Goal: Task Accomplishment & Management: Complete application form

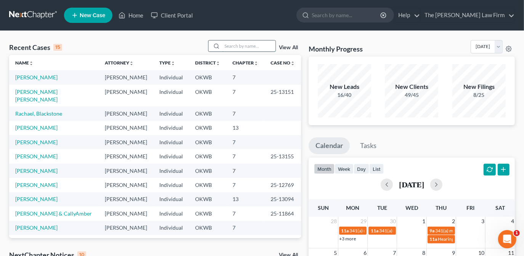
click at [241, 47] on input "search" at bounding box center [248, 45] width 53 height 11
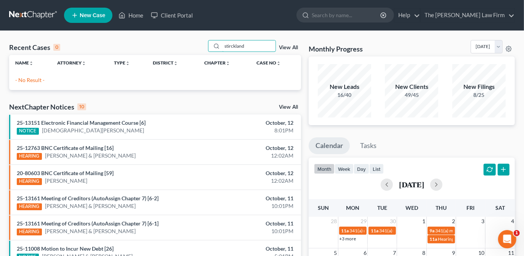
drag, startPoint x: 259, startPoint y: 47, endPoint x: 209, endPoint y: 49, distance: 50.4
click at [209, 49] on div "Recent Cases 0 stirckland View All" at bounding box center [155, 47] width 292 height 15
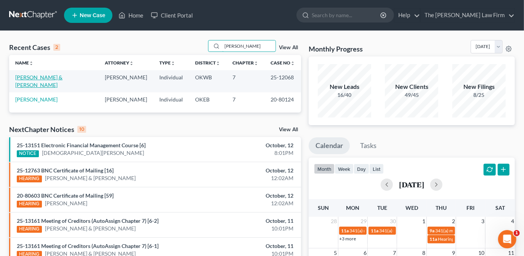
type input "[PERSON_NAME]"
click at [59, 75] on link "[PERSON_NAME] & [PERSON_NAME]" at bounding box center [38, 81] width 47 height 14
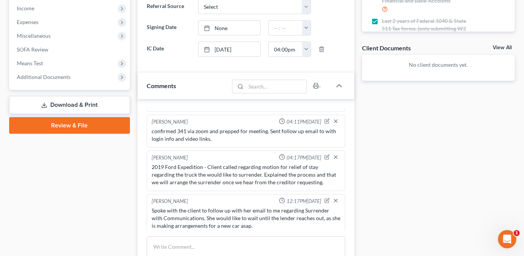
scroll to position [208, 0]
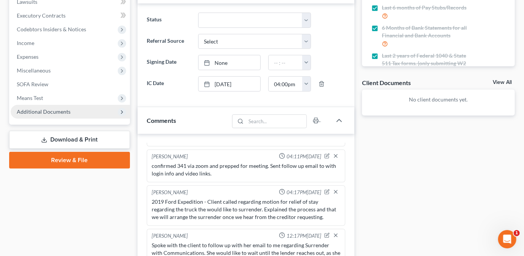
click at [100, 110] on span "Additional Documents" at bounding box center [70, 112] width 119 height 14
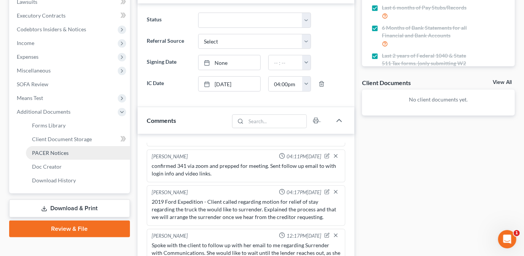
click at [89, 153] on link "PACER Notices" at bounding box center [78, 153] width 104 height 14
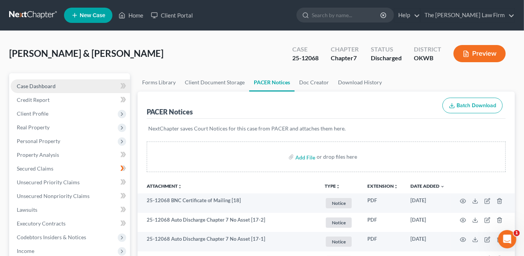
click at [90, 84] on link "Case Dashboard" at bounding box center [70, 86] width 119 height 14
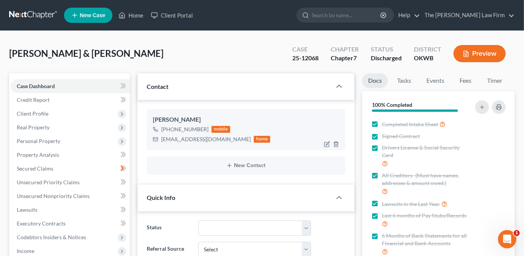
scroll to position [557, 0]
drag, startPoint x: 218, startPoint y: 139, endPoint x: 160, endPoint y: 138, distance: 58.3
click at [160, 138] on div "[EMAIL_ADDRESS][DOMAIN_NAME] home" at bounding box center [212, 139] width 118 height 10
drag, startPoint x: 160, startPoint y: 138, endPoint x: 180, endPoint y: 141, distance: 20.4
copy div "[EMAIL_ADDRESS][DOMAIN_NAME]"
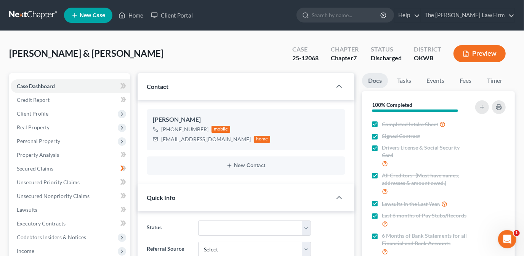
click at [202, 51] on div "[PERSON_NAME] & [PERSON_NAME] Upgraded Case 25-12068 Chapter Chapter 7 Status D…" at bounding box center [262, 56] width 506 height 33
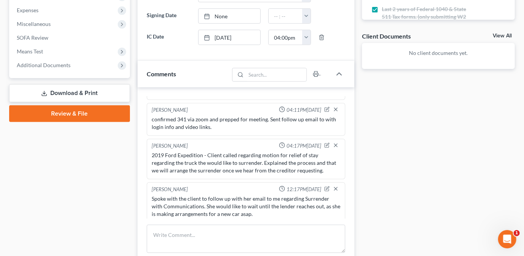
scroll to position [242, 0]
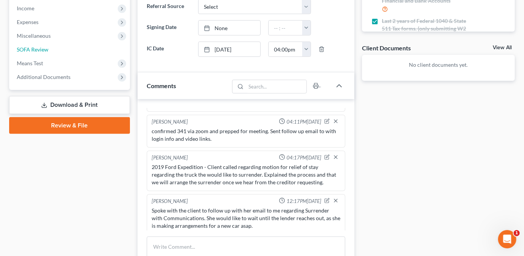
click at [98, 48] on link "SOFA Review" at bounding box center [70, 50] width 119 height 14
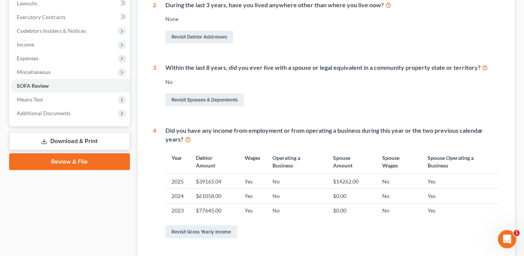
scroll to position [208, 0]
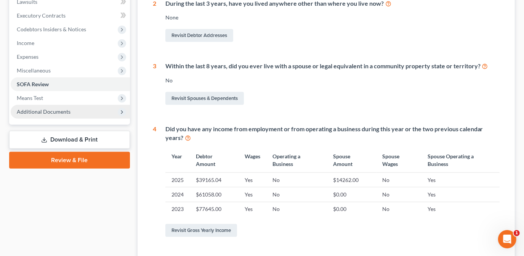
click at [99, 114] on span "Additional Documents" at bounding box center [70, 112] width 119 height 14
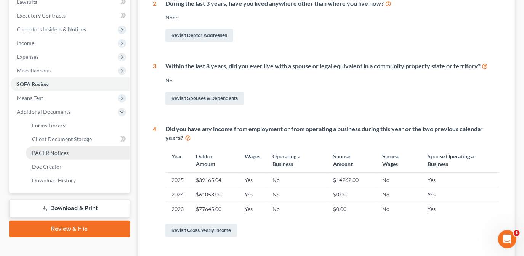
click at [93, 155] on link "PACER Notices" at bounding box center [78, 153] width 104 height 14
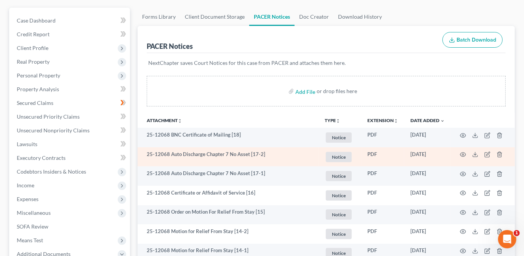
scroll to position [69, 0]
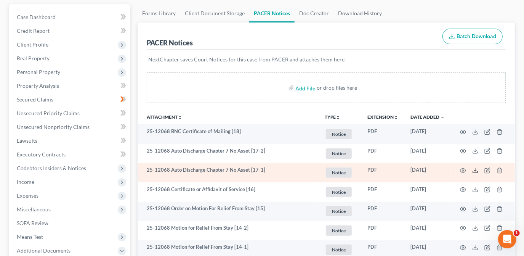
click at [476, 170] on icon at bounding box center [475, 170] width 6 height 6
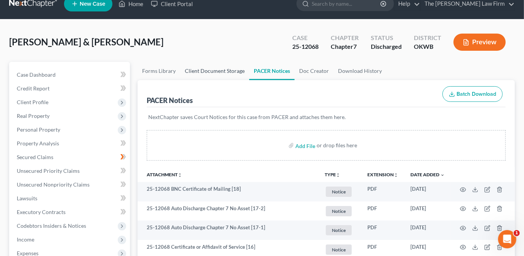
scroll to position [0, 0]
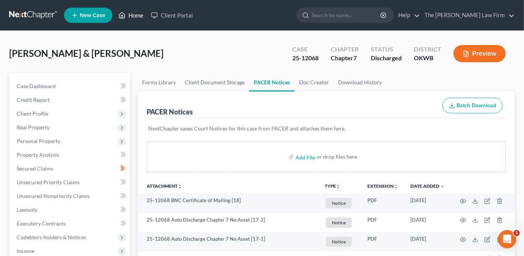
click at [129, 17] on link "Home" at bounding box center [131, 15] width 32 height 14
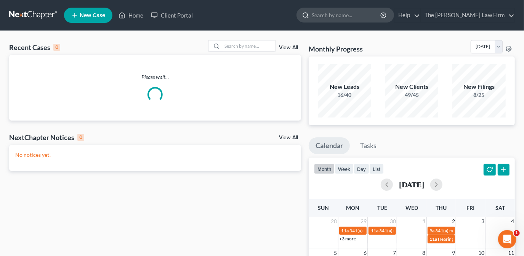
click at [430, 7] on ul "New Case Home Client Portal - No Result - See all results Or Press Enter... Hel…" at bounding box center [289, 15] width 451 height 20
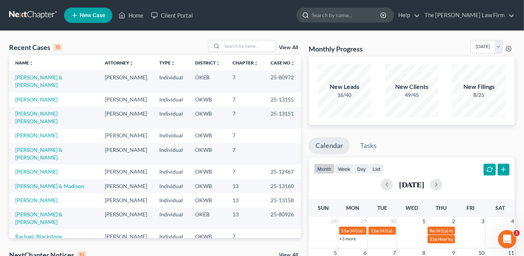
drag, startPoint x: 378, startPoint y: 18, endPoint x: 371, endPoint y: 15, distance: 8.2
click at [378, 18] on input "search" at bounding box center [347, 15] width 70 height 14
click at [371, 15] on input "search" at bounding box center [347, 15] width 70 height 14
type input "[PERSON_NAME]"
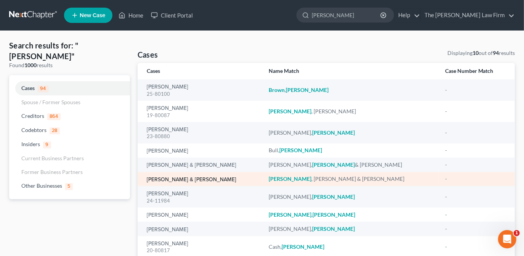
click at [193, 178] on link "[PERSON_NAME] & [PERSON_NAME]" at bounding box center [192, 179] width 90 height 5
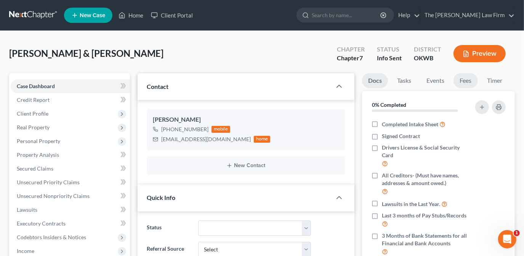
click at [468, 77] on link "Fees" at bounding box center [466, 80] width 24 height 15
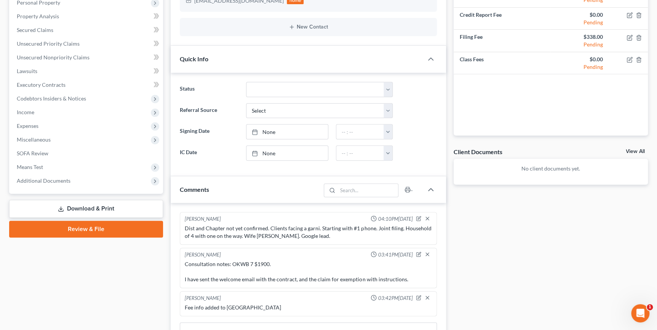
scroll to position [104, 0]
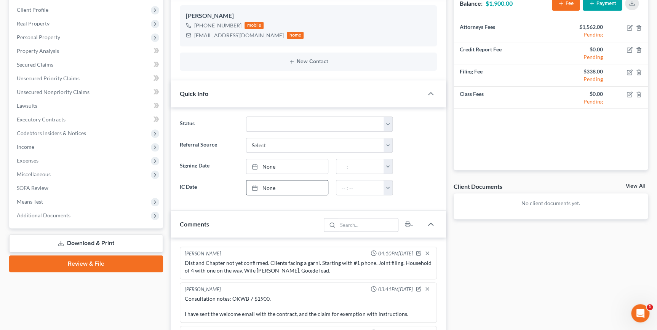
drag, startPoint x: 318, startPoint y: 189, endPoint x: 312, endPoint y: 198, distance: 10.6
click at [318, 189] on link "None" at bounding box center [288, 188] width 82 height 14
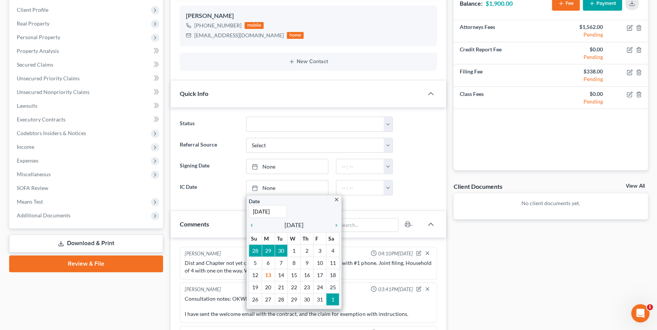
click at [171, 255] on div "[PERSON_NAME] 04:10PM[DATE] Dist and Chapter not yet confirmed. Clients facing …" at bounding box center [308, 328] width 275 height 180
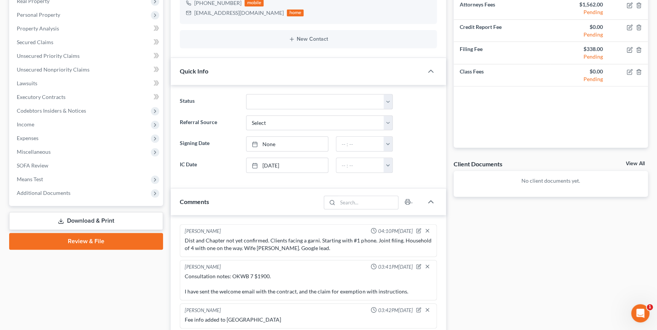
scroll to position [138, 0]
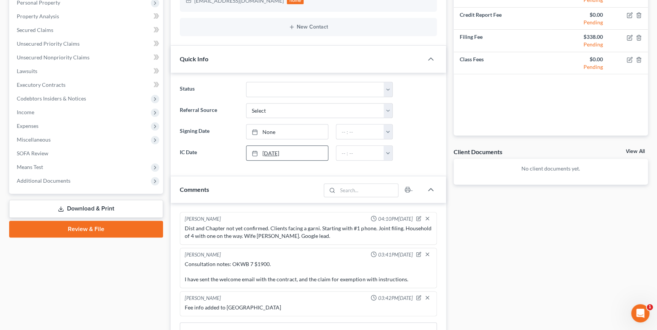
click at [293, 154] on link "[DATE]" at bounding box center [288, 153] width 82 height 14
click at [297, 152] on link "[DATE]" at bounding box center [288, 153] width 82 height 14
click at [248, 196] on div "Comments" at bounding box center [246, 189] width 150 height 26
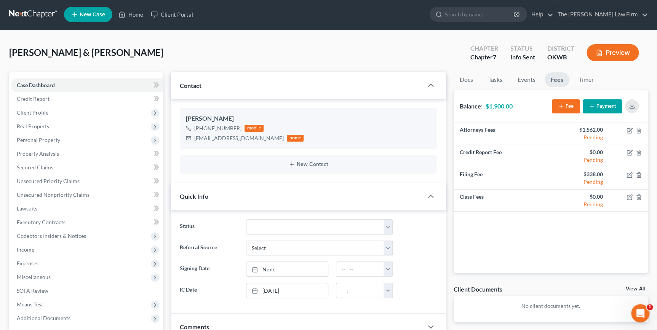
scroll to position [0, 0]
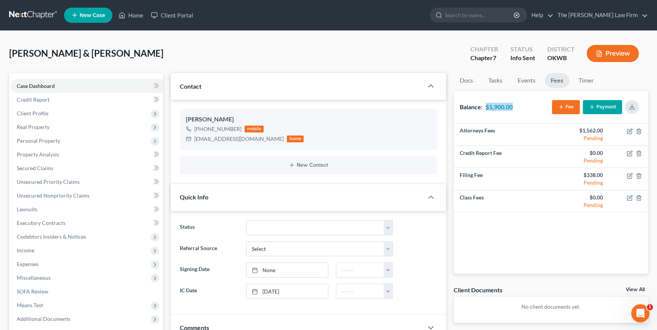
drag, startPoint x: 482, startPoint y: 105, endPoint x: 518, endPoint y: 104, distance: 36.2
click at [518, 104] on div "Balance: $1,900.00 Fee Payment" at bounding box center [551, 107] width 194 height 33
click at [452, 138] on div "Docs Tasks Events Fees Timer 0% Completed Nothing here yet! Completed Intake Sh…" at bounding box center [551, 247] width 202 height 349
click at [265, 226] on select "Discharged Dismissed Filed Info Sent In Progress Lead Lost Lead Ready to File R…" at bounding box center [319, 227] width 147 height 15
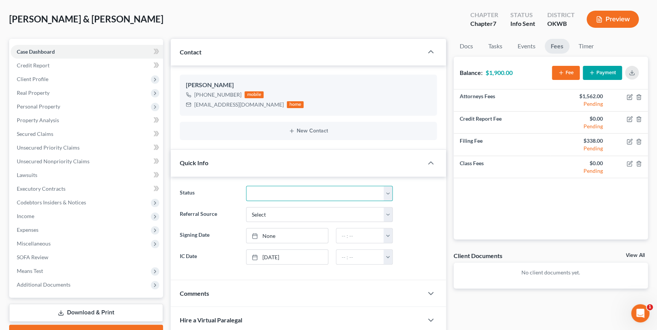
click at [387, 197] on select "Discharged Dismissed Filed Info Sent In Progress Lead Lost Lead Ready to File R…" at bounding box center [319, 193] width 147 height 15
click at [437, 198] on div "Status Discharged Dismissed Filed Info Sent In Progress Lead Lost Lead Ready to…" at bounding box center [308, 193] width 265 height 15
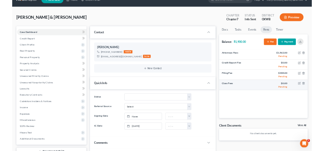
scroll to position [0, 0]
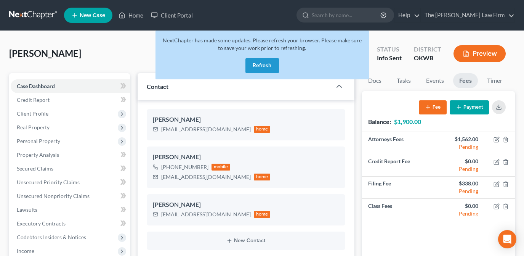
select select "3"
drag, startPoint x: 129, startPoint y: 53, endPoint x: 144, endPoint y: 123, distance: 71.8
click at [129, 53] on div "Pritchett, Bobbie Upgraded Chapter Chapter 7 Status Info Sent District OKWB Pre…" at bounding box center [262, 56] width 506 height 33
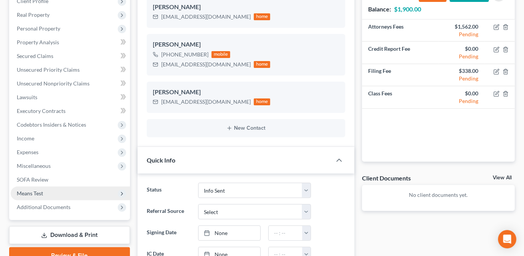
scroll to position [0, 0]
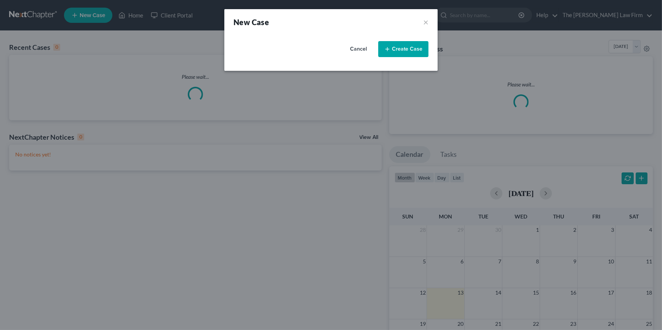
select select "65"
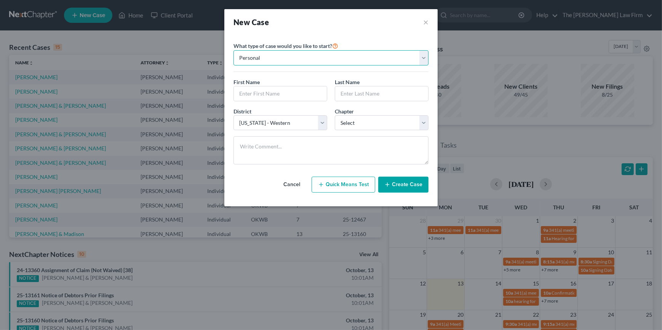
click at [336, 59] on select "Personal Business" at bounding box center [331, 57] width 195 height 15
click at [234, 50] on select "Personal Business" at bounding box center [331, 57] width 195 height 15
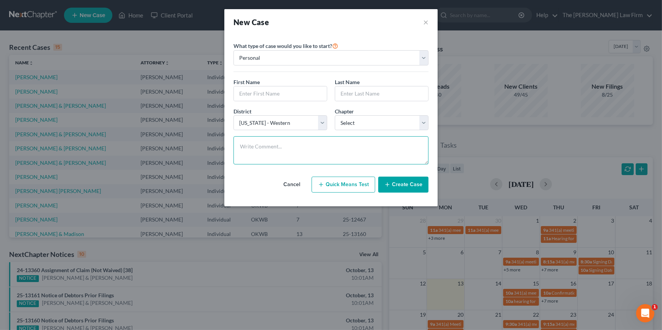
click at [293, 142] on textarea at bounding box center [331, 150] width 195 height 28
click at [388, 186] on line "button" at bounding box center [388, 184] width 0 height 3
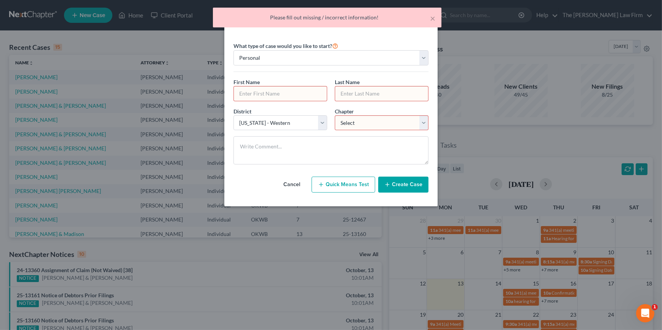
click at [262, 96] on input "text" at bounding box center [280, 94] width 93 height 14
type input "Jane"
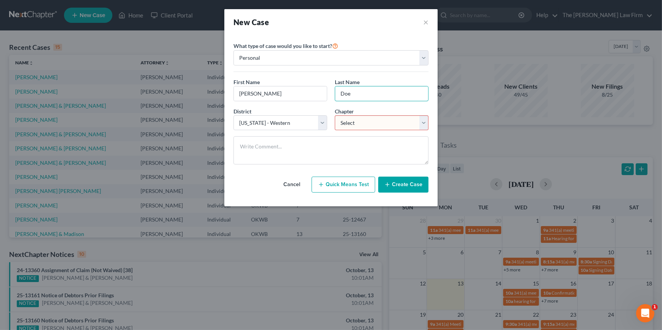
type input "Doe"
click at [369, 125] on select "Select 7 11 12 13" at bounding box center [382, 122] width 94 height 15
select select "0"
click at [335, 115] on select "Select 7 11 12 13" at bounding box center [382, 122] width 94 height 15
click at [396, 183] on button "Create Case" at bounding box center [403, 185] width 50 height 16
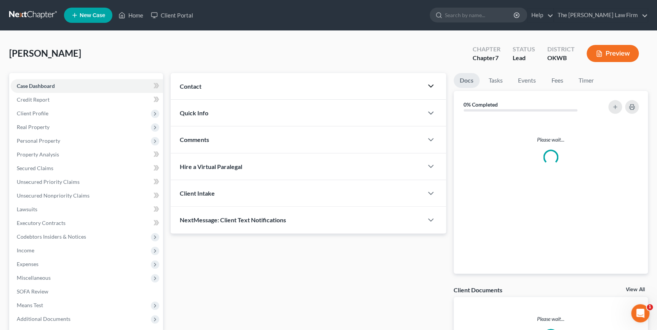
click at [429, 86] on icon "button" at bounding box center [431, 86] width 9 height 9
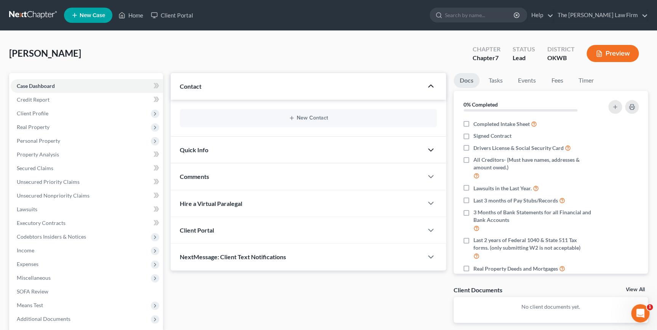
click at [431, 152] on icon "button" at bounding box center [431, 150] width 9 height 9
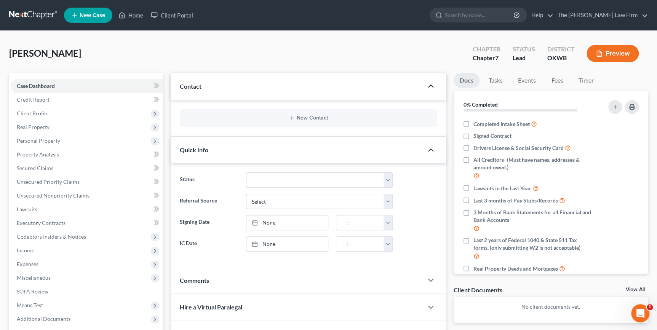
click at [428, 147] on icon "button" at bounding box center [431, 150] width 9 height 9
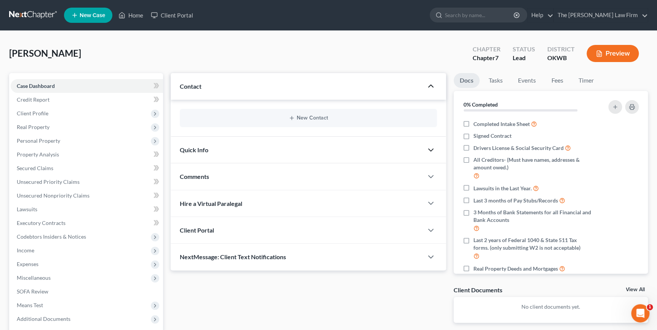
click at [342, 152] on div "Quick Info" at bounding box center [297, 150] width 252 height 26
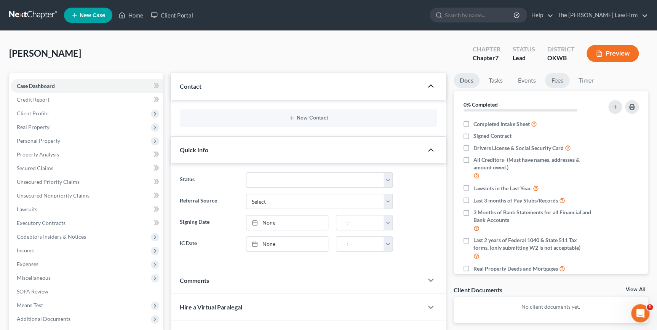
click at [561, 82] on link "Fees" at bounding box center [557, 80] width 24 height 15
